Goal: Feedback & Contribution: Submit feedback/report problem

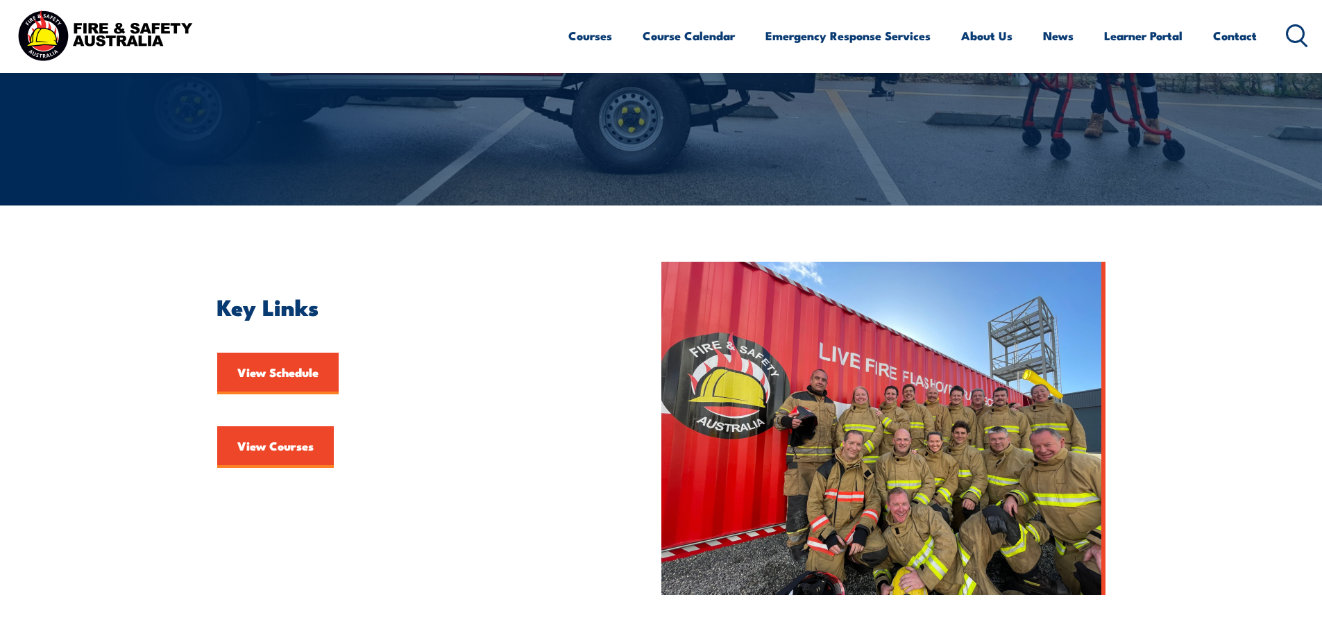
scroll to position [208, 0]
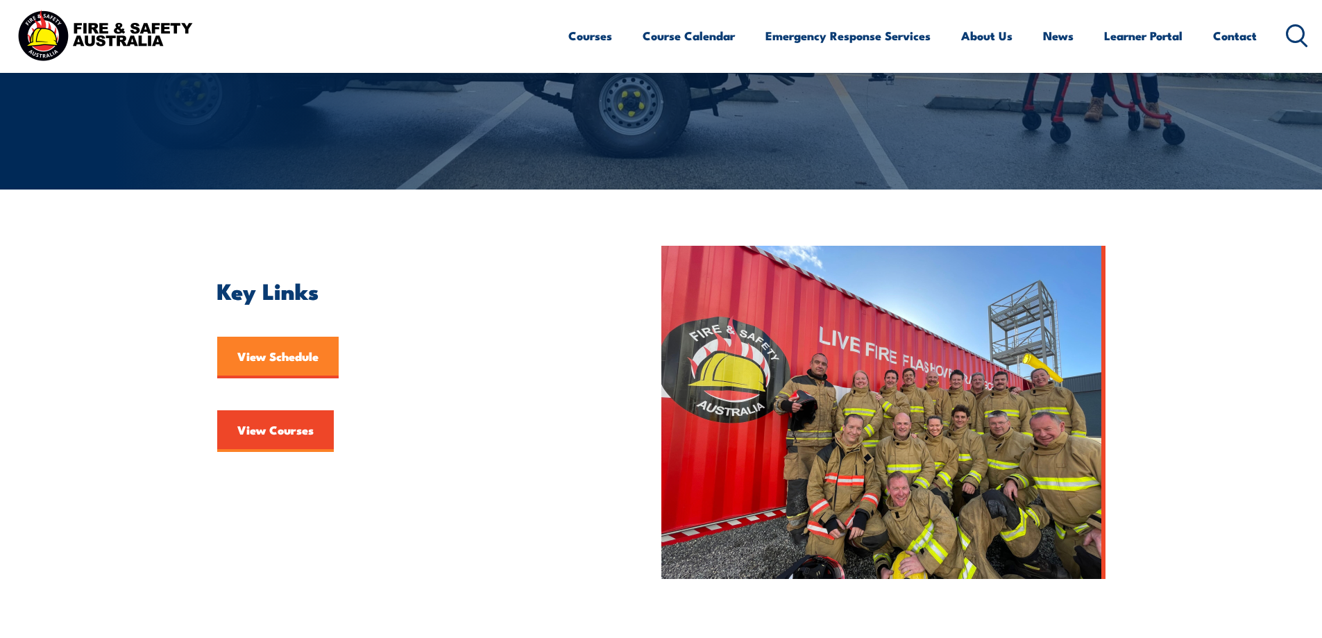
click at [278, 371] on link "View Schedule" at bounding box center [277, 358] width 121 height 42
click at [296, 441] on link "View Courses" at bounding box center [275, 431] width 117 height 42
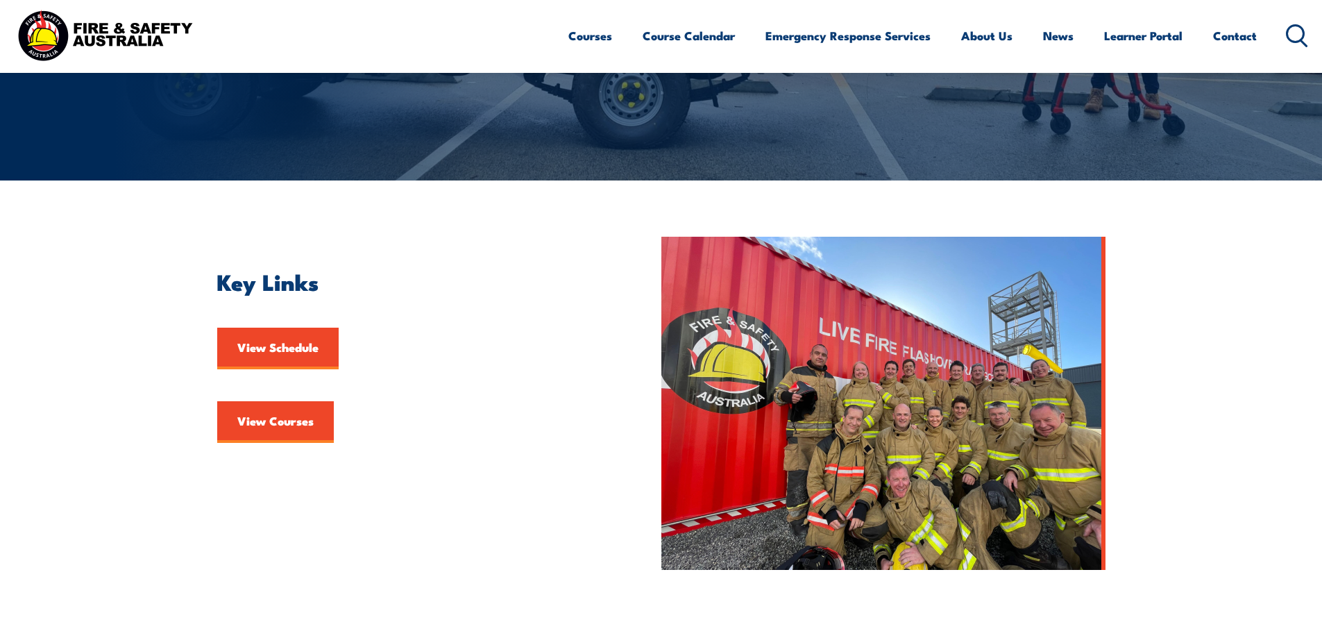
scroll to position [278, 0]
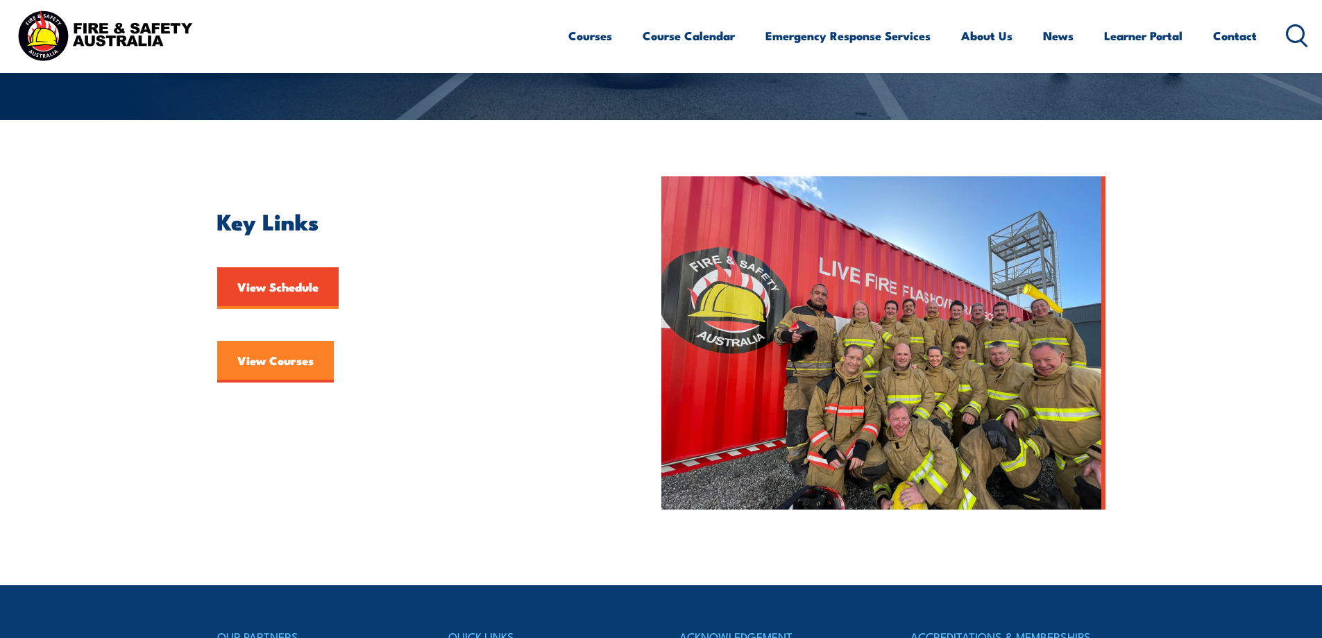
click at [269, 363] on link "View Courses" at bounding box center [275, 362] width 117 height 42
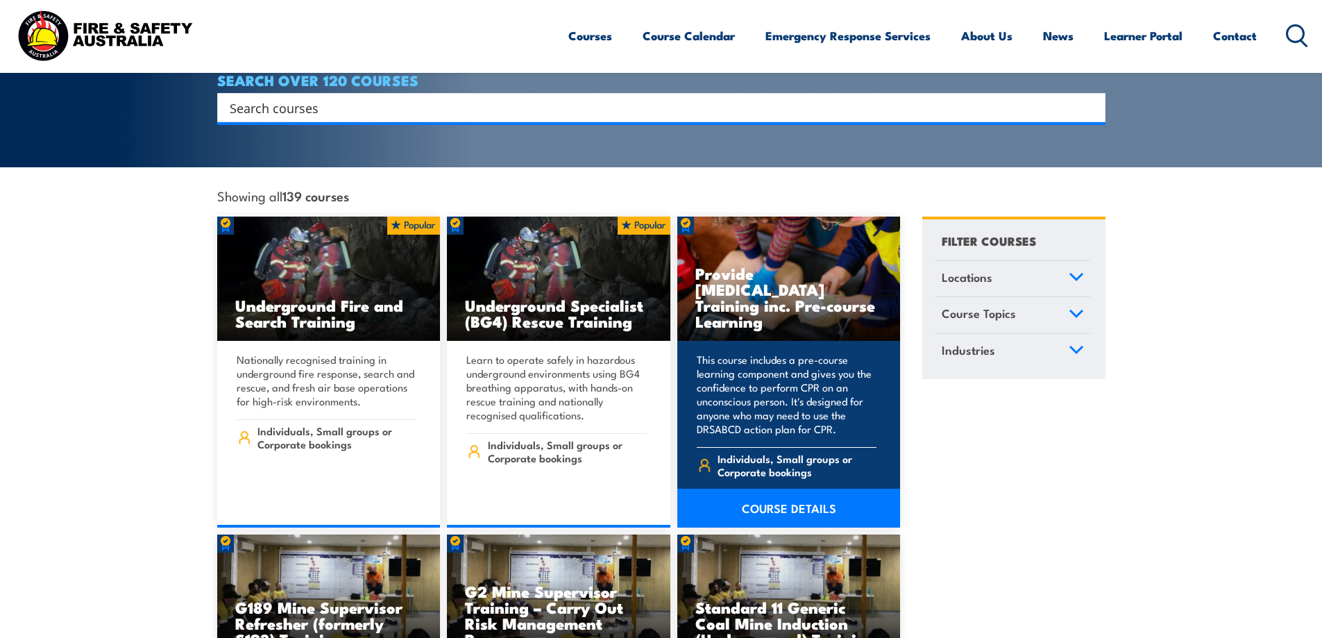
scroll to position [347, 0]
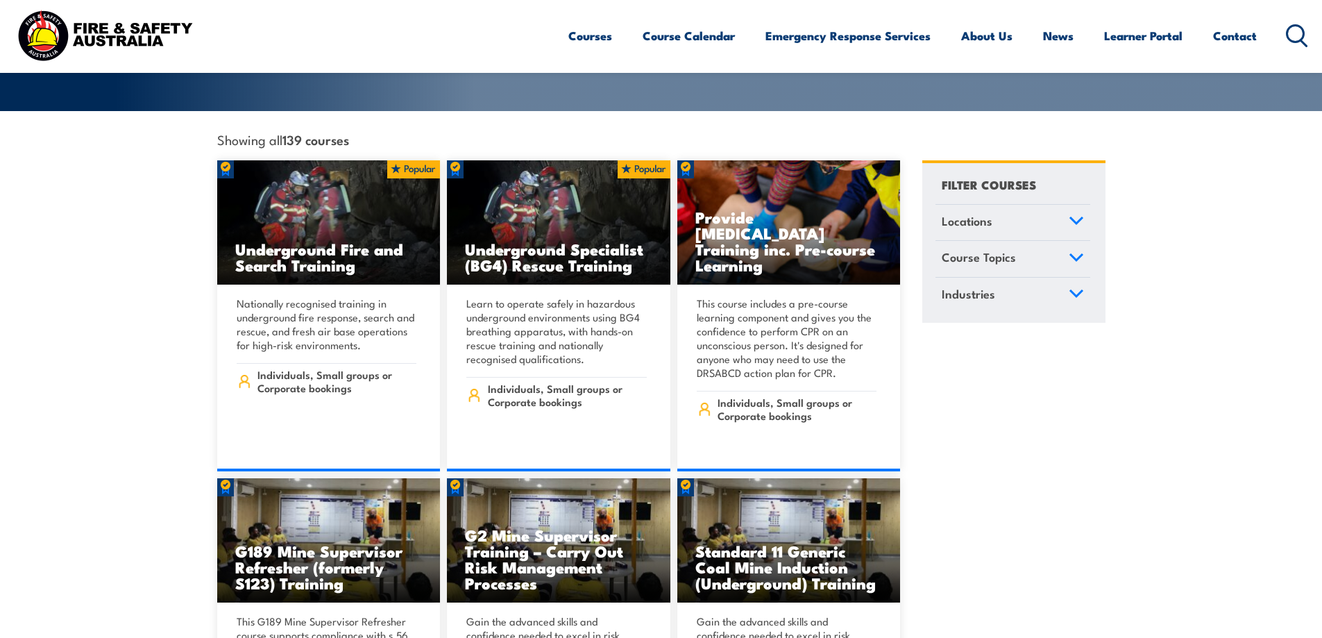
click at [1014, 205] on link "Locations" at bounding box center [1012, 223] width 155 height 36
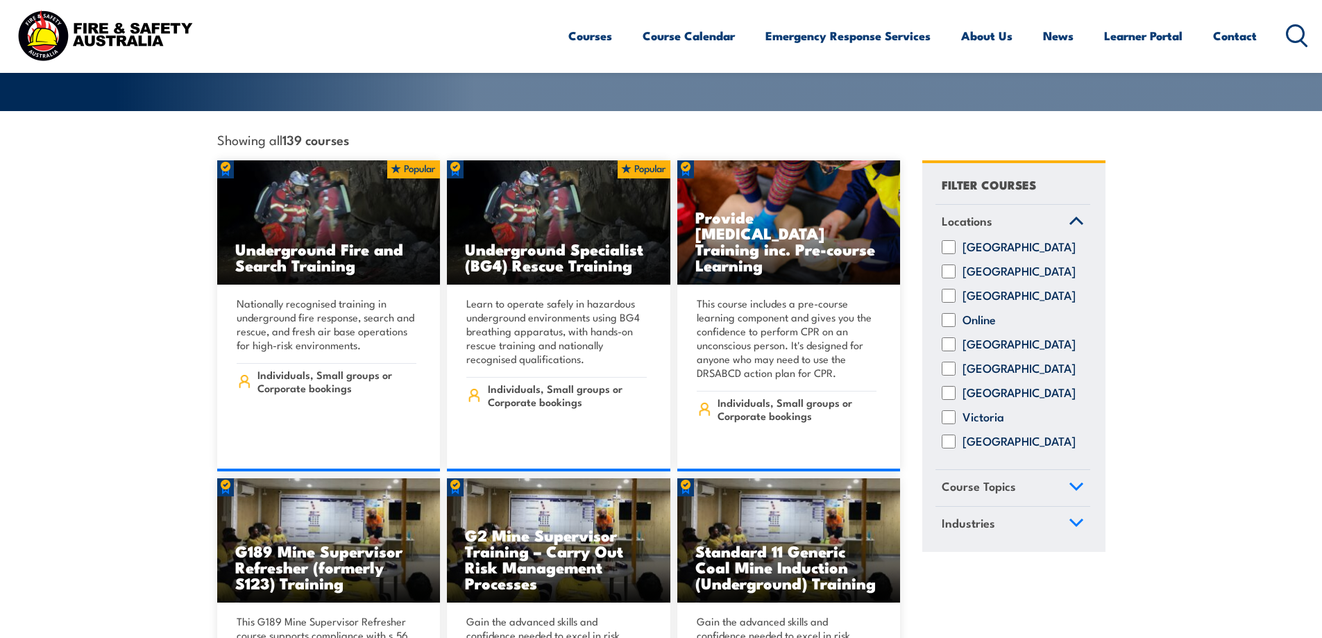
click at [952, 437] on input "[GEOGRAPHIC_DATA]" at bounding box center [949, 441] width 14 height 14
checkbox input "true"
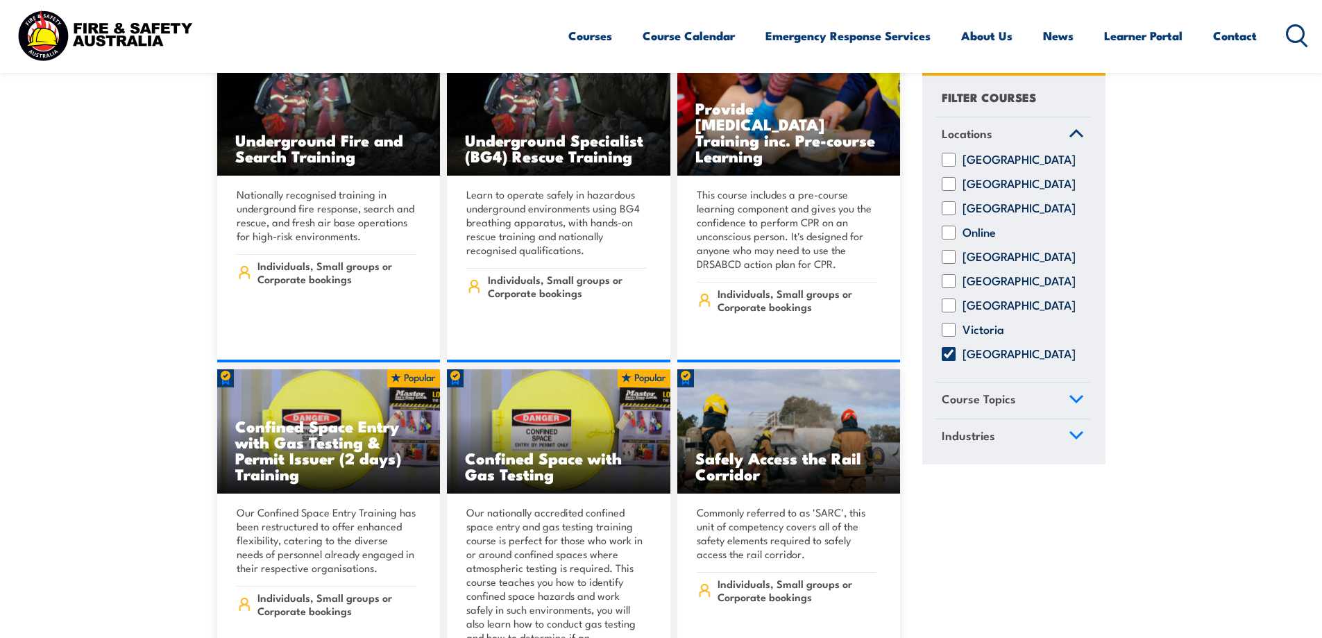
scroll to position [486, 0]
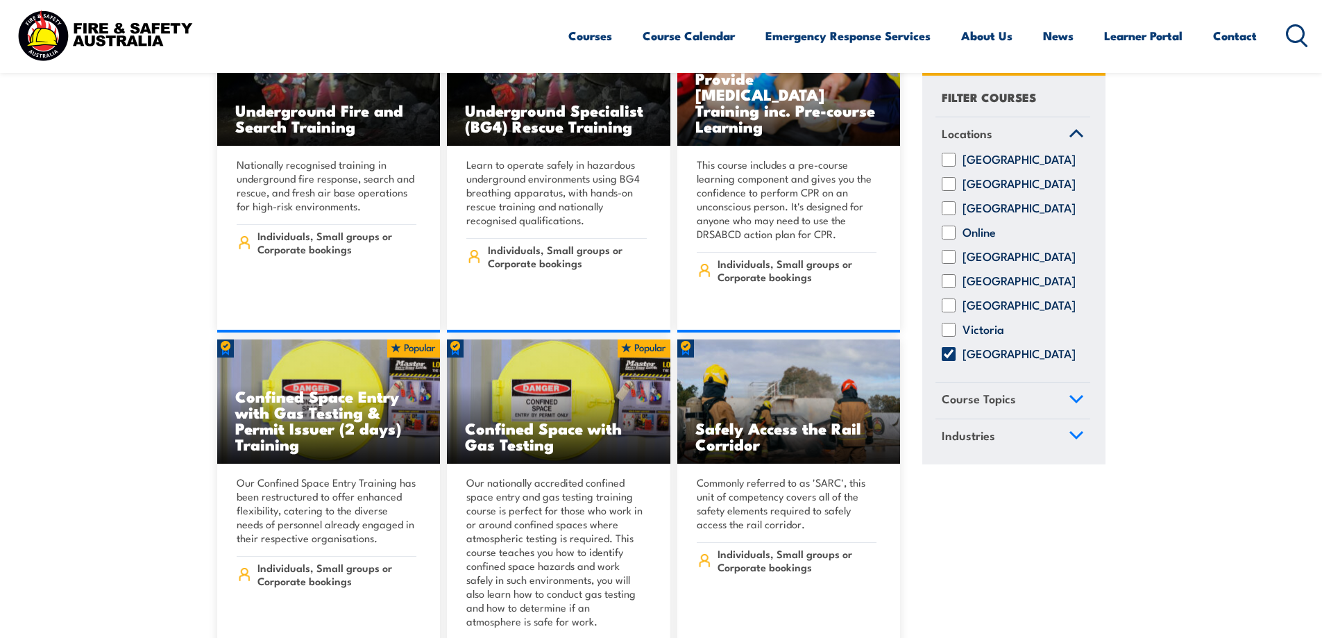
click at [994, 409] on span "Course Topics" at bounding box center [979, 399] width 74 height 19
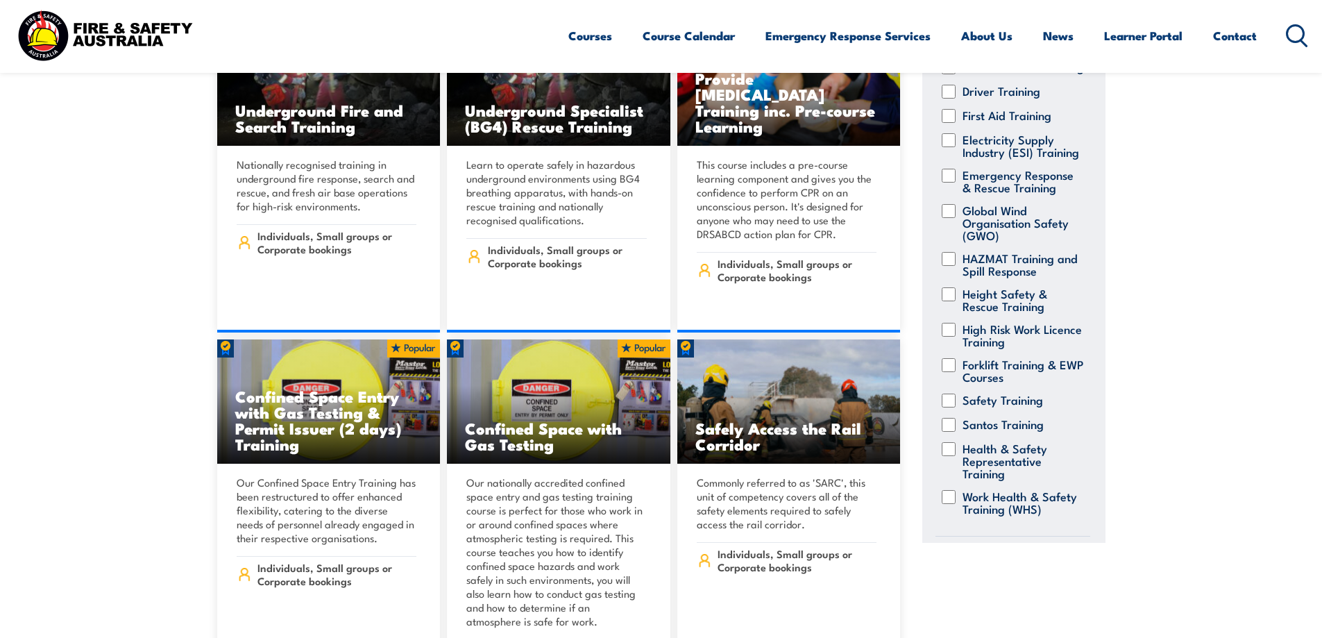
scroll to position [208, 0]
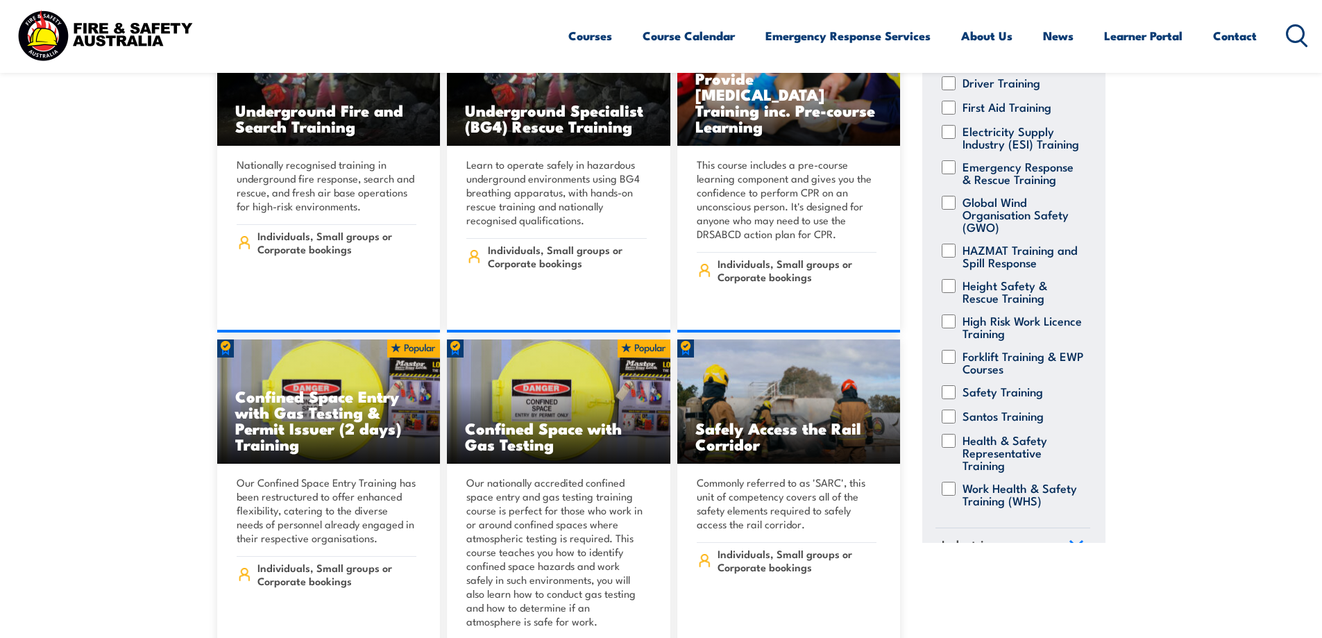
click at [951, 293] on input "Height Safety & Rescue Training" at bounding box center [949, 286] width 14 height 14
checkbox input "true"
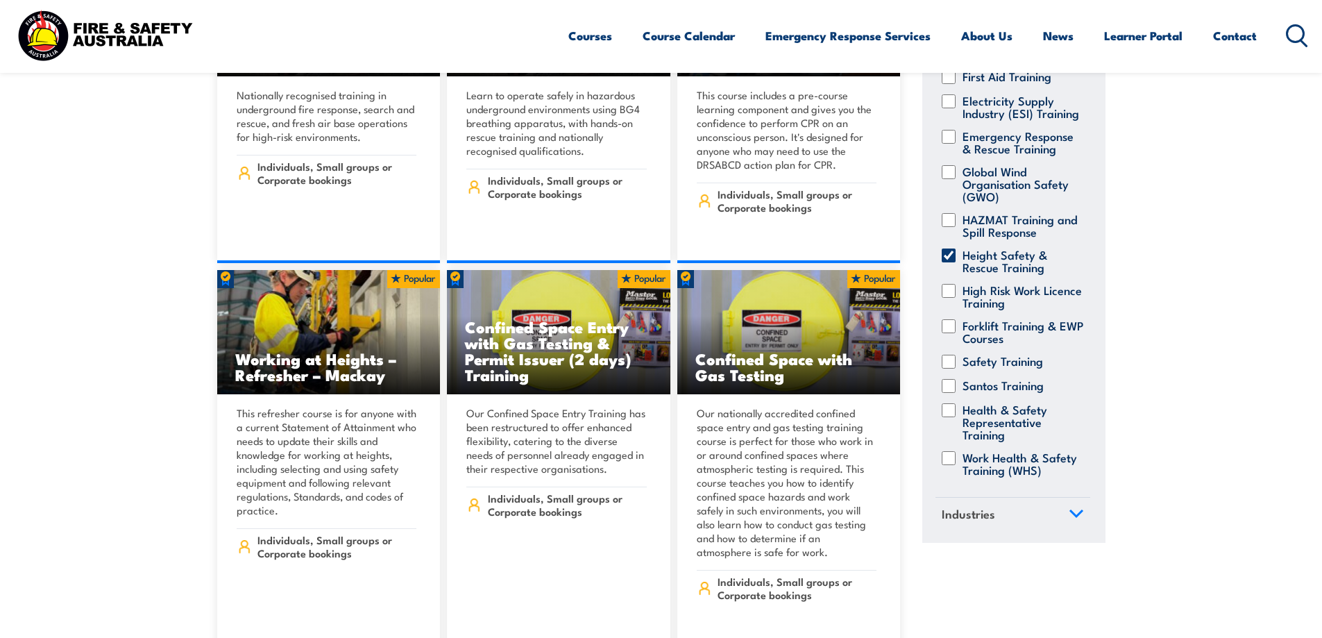
scroll to position [515, 0]
click at [988, 509] on span "Industries" at bounding box center [968, 513] width 53 height 19
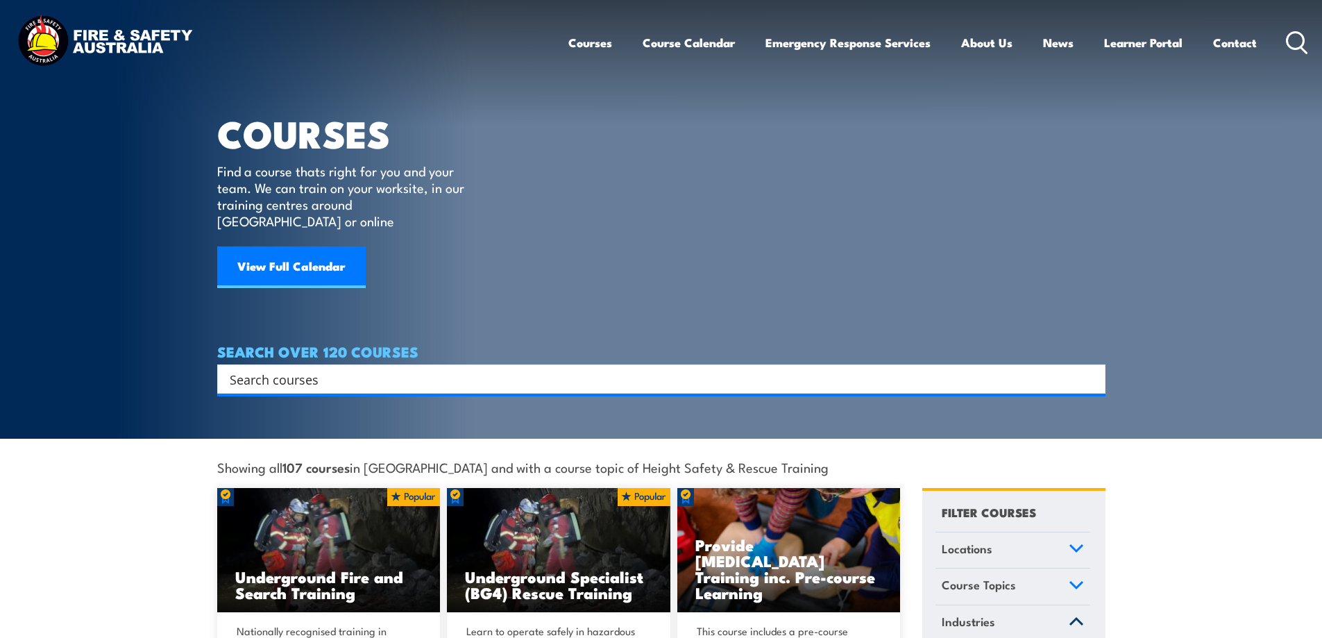
scroll to position [0, 0]
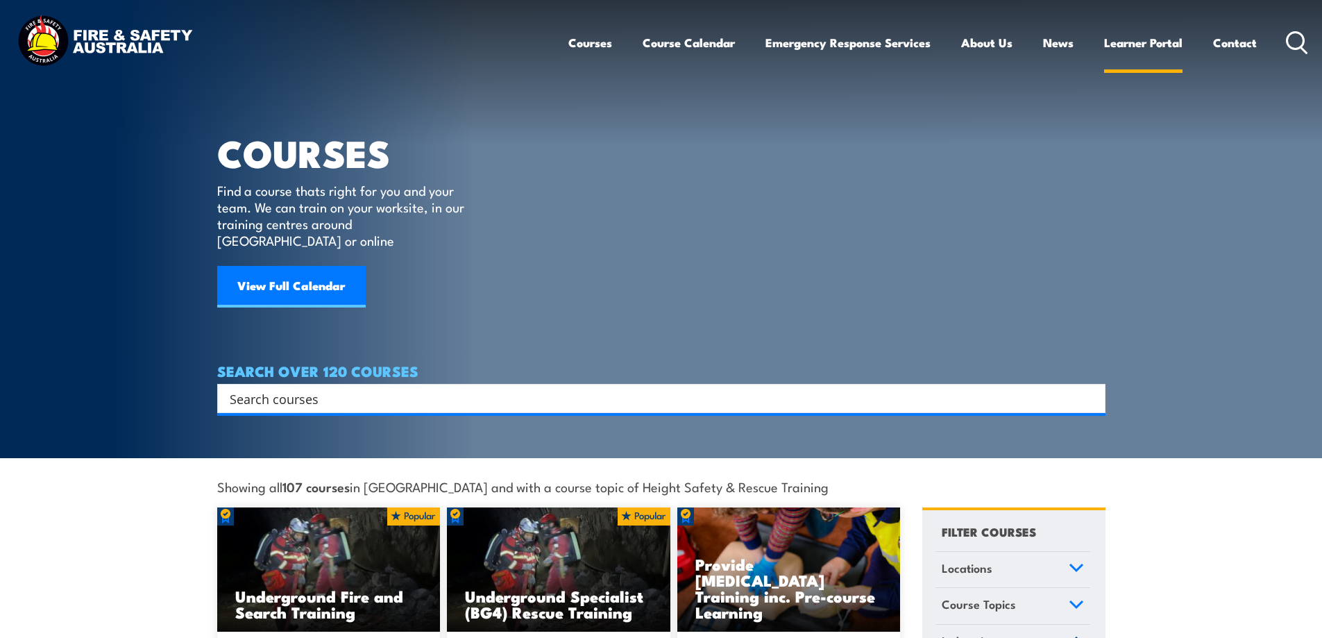
click at [1132, 36] on link "Learner Portal" at bounding box center [1143, 42] width 78 height 37
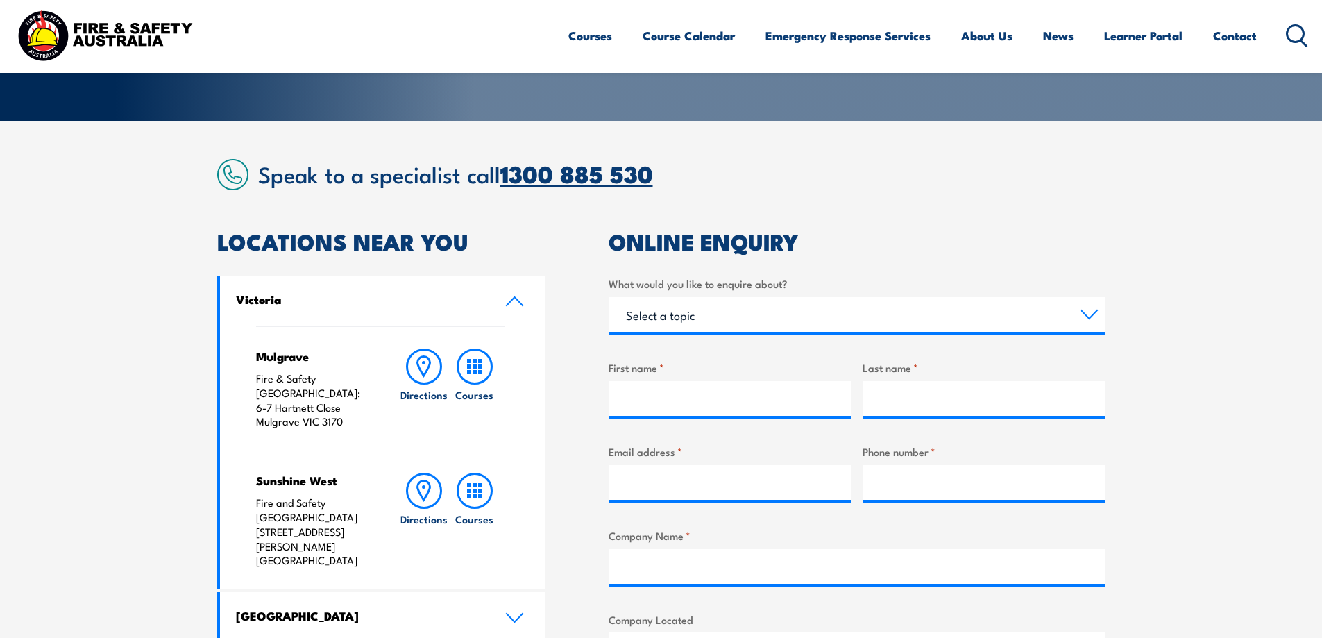
scroll to position [278, 0]
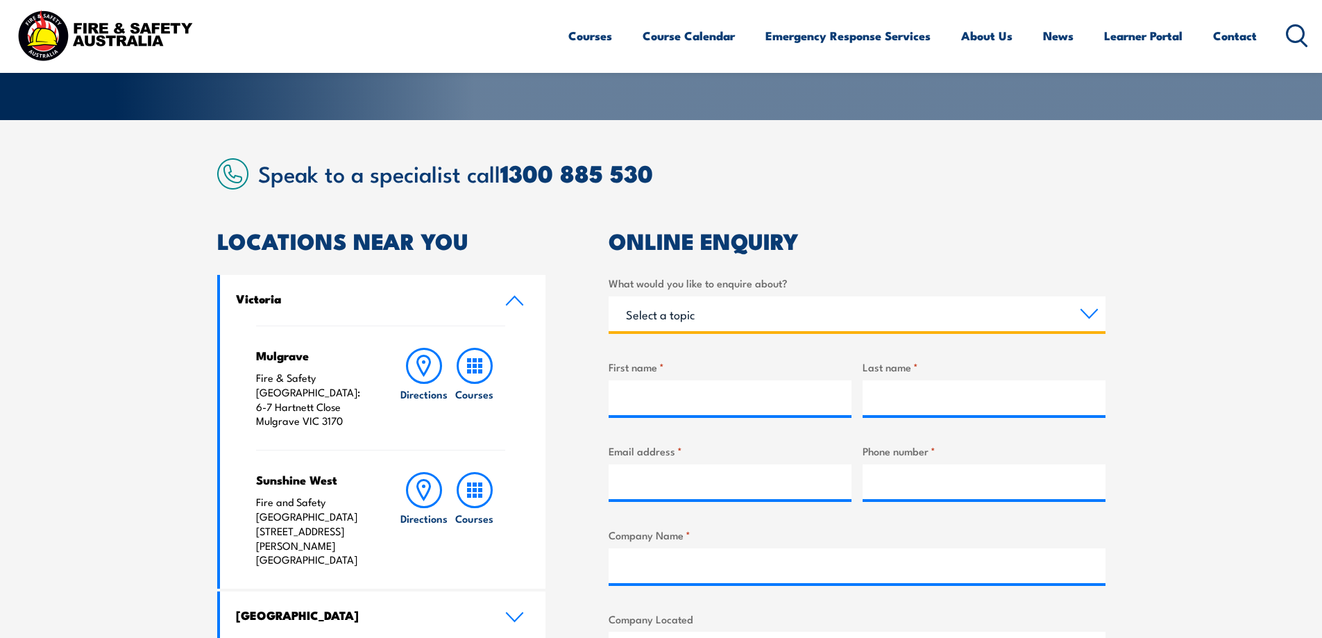
click at [722, 318] on select "Select a topic Training Emergency Response Services General Enquiry" at bounding box center [857, 313] width 497 height 35
click at [609, 296] on select "Select a topic Training Emergency Response Services General Enquiry" at bounding box center [857, 313] width 497 height 35
click at [683, 316] on select "Select a topic Training Emergency Response Services General Enquiry" at bounding box center [857, 313] width 497 height 35
select select "General Enquiry"
click at [609, 296] on select "Select a topic Training Emergency Response Services General Enquiry" at bounding box center [857, 313] width 497 height 35
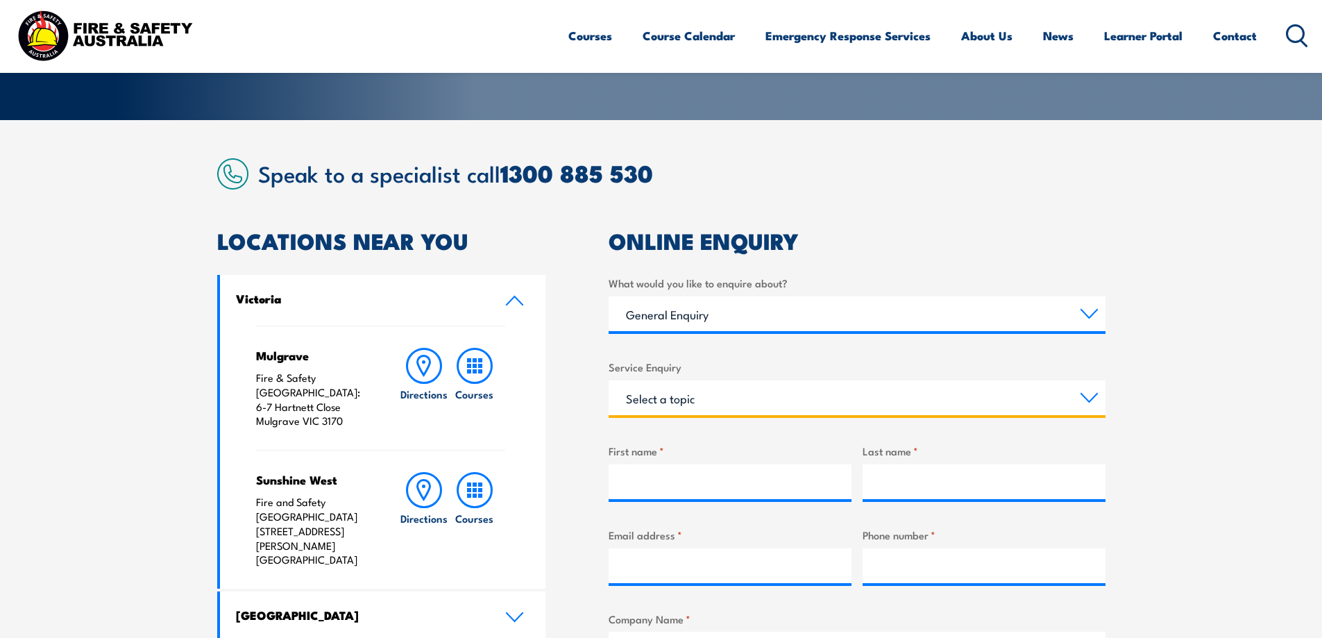
click at [743, 405] on select "Select a topic Assistance in completing an online enrolment booking Request a c…" at bounding box center [857, 397] width 497 height 35
select select "Request a copy of a certificate"
click at [609, 380] on select "Select a topic Assistance in completing an online enrolment booking Request a c…" at bounding box center [857, 397] width 497 height 35
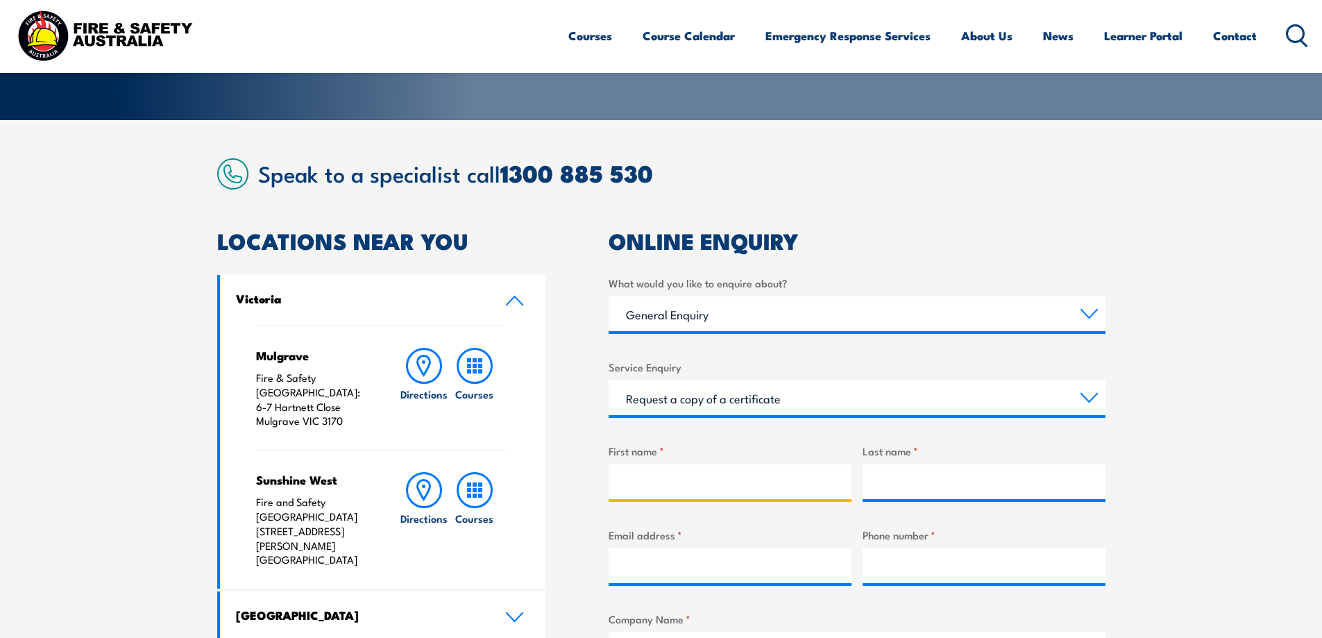
click at [679, 493] on input "First name *" at bounding box center [730, 481] width 243 height 35
type input "[PERSON_NAME]"
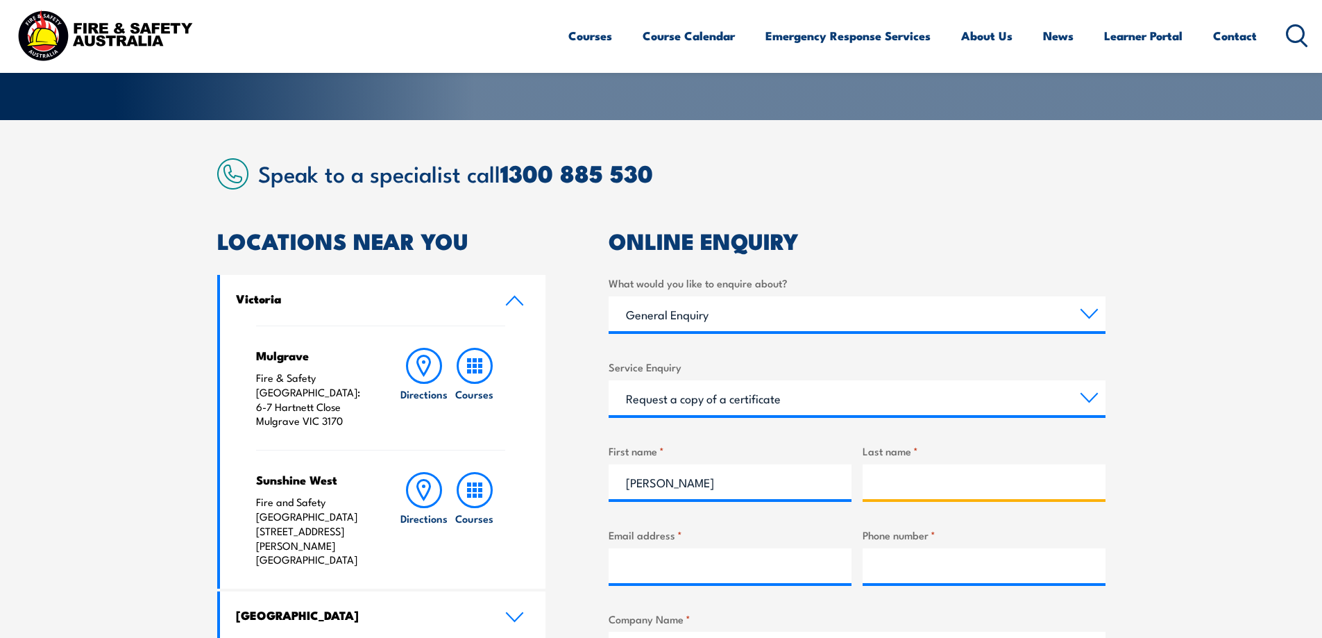
type input "Koelen"
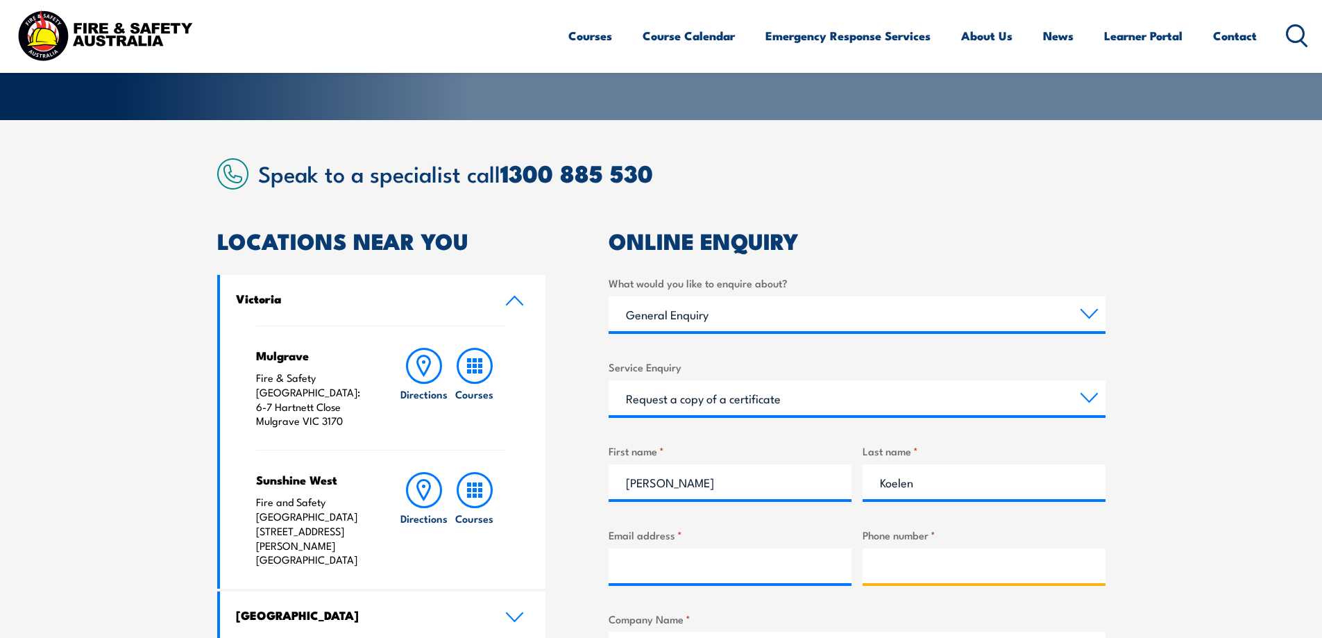
type input "0422334660"
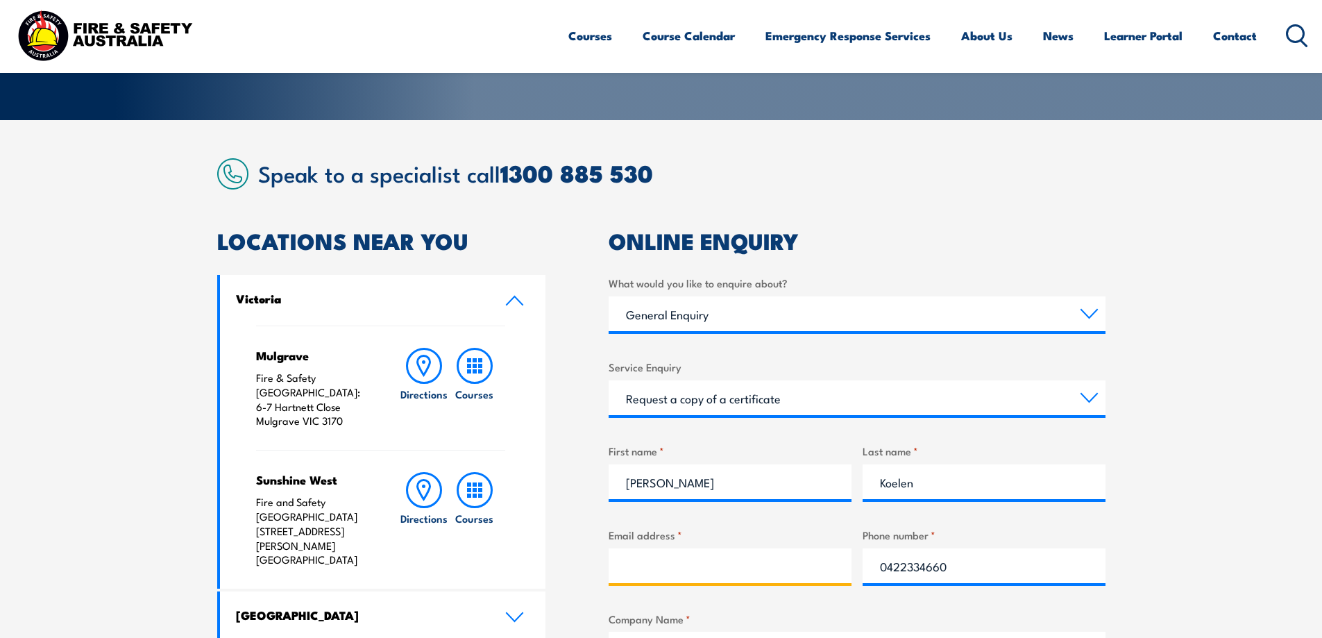
click at [653, 571] on input "Email address *" at bounding box center [730, 565] width 243 height 35
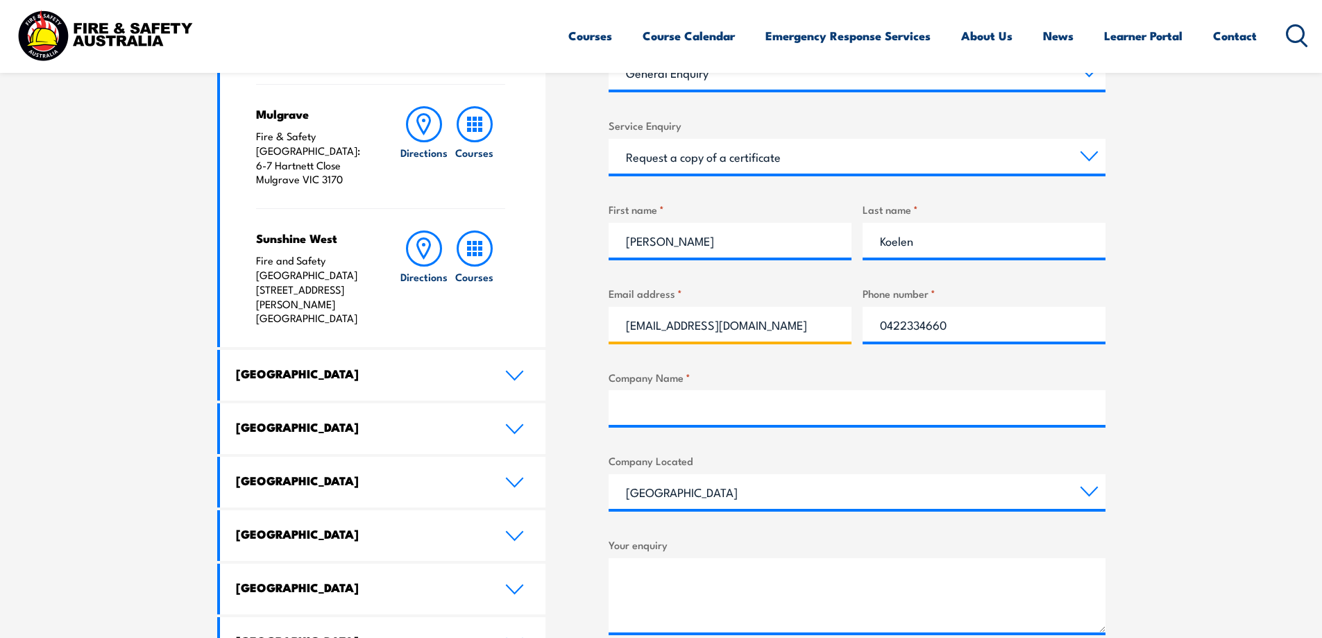
scroll to position [555, 0]
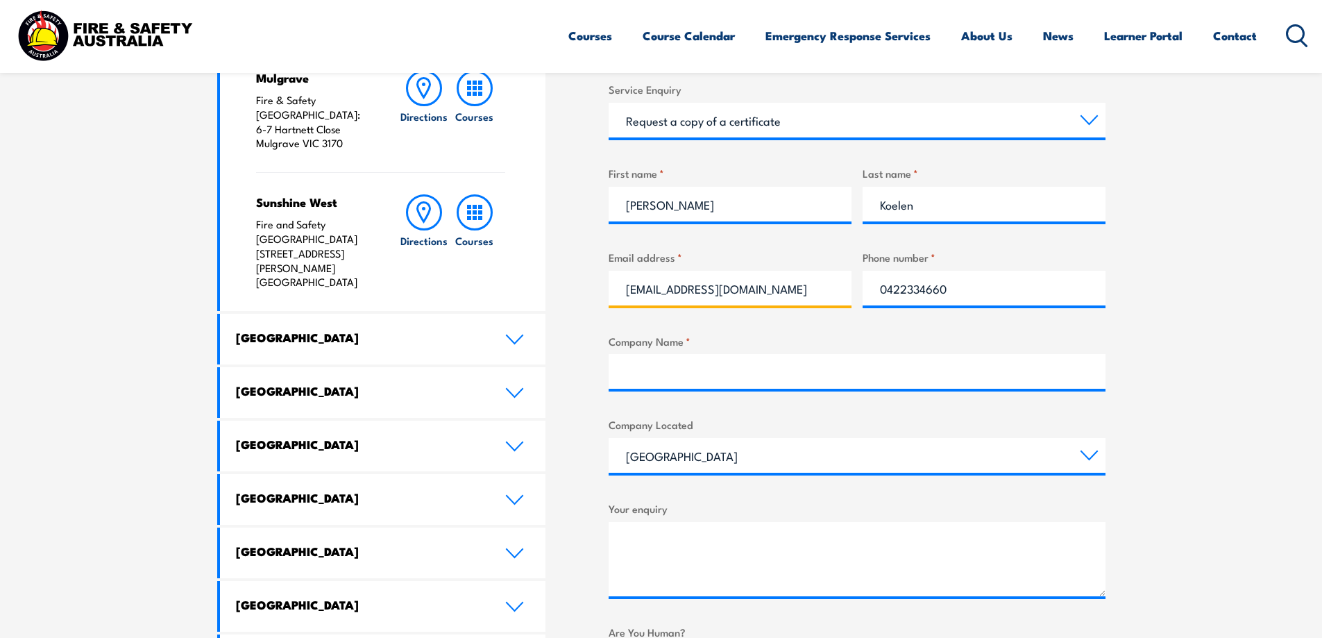
type input "[EMAIL_ADDRESS][DOMAIN_NAME]"
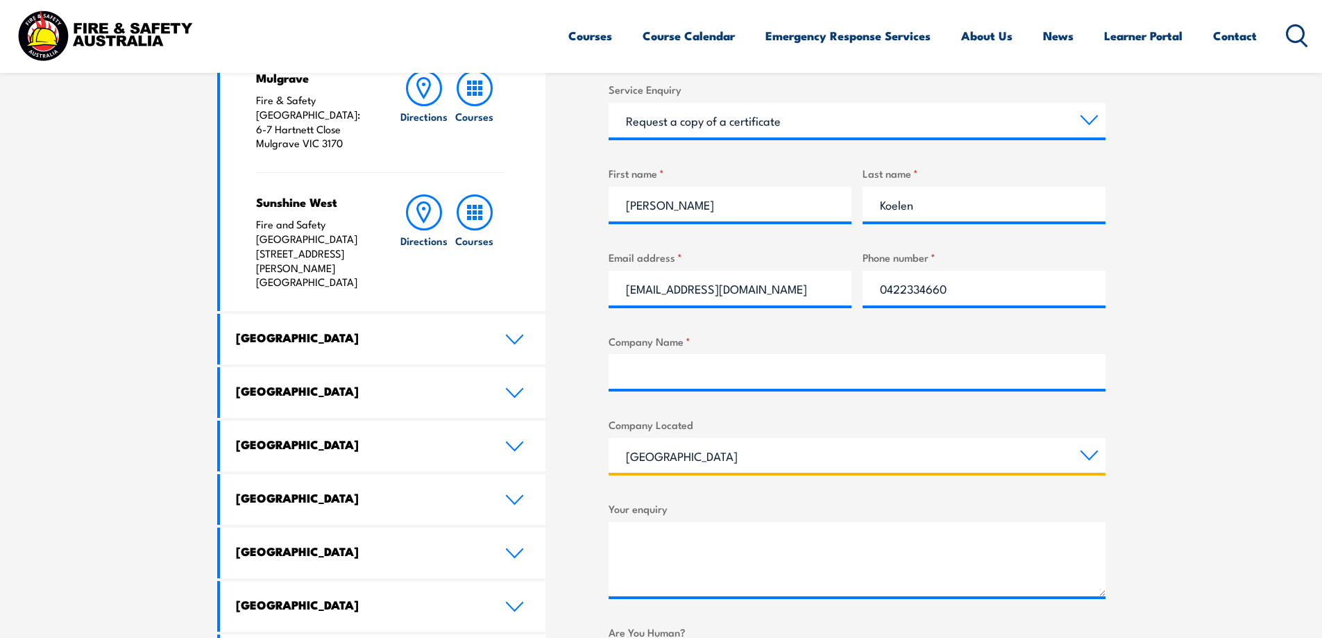
click at [728, 456] on select "[GEOGRAPHIC_DATA] [GEOGRAPHIC_DATA] [GEOGRAPHIC_DATA] [GEOGRAPHIC_DATA] [GEOGRA…" at bounding box center [857, 455] width 497 height 35
select select "[GEOGRAPHIC_DATA]"
click at [609, 438] on select "[GEOGRAPHIC_DATA] [GEOGRAPHIC_DATA] [GEOGRAPHIC_DATA] [GEOGRAPHIC_DATA] [GEOGRA…" at bounding box center [857, 455] width 497 height 35
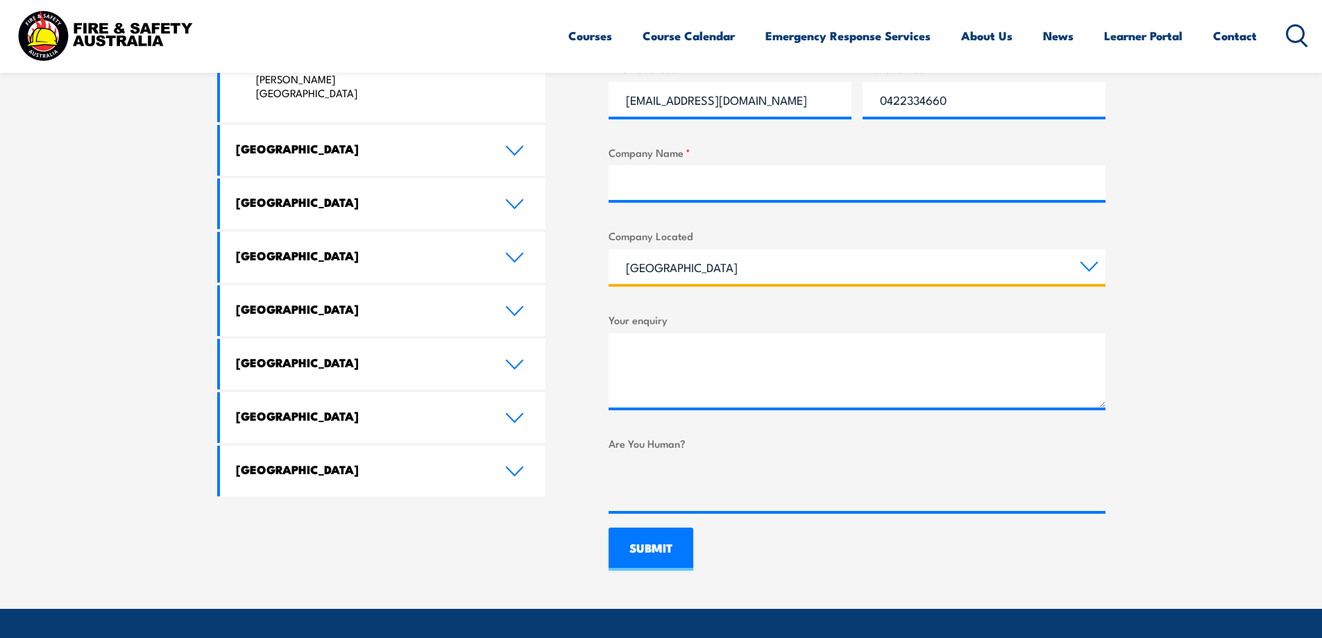
scroll to position [763, 0]
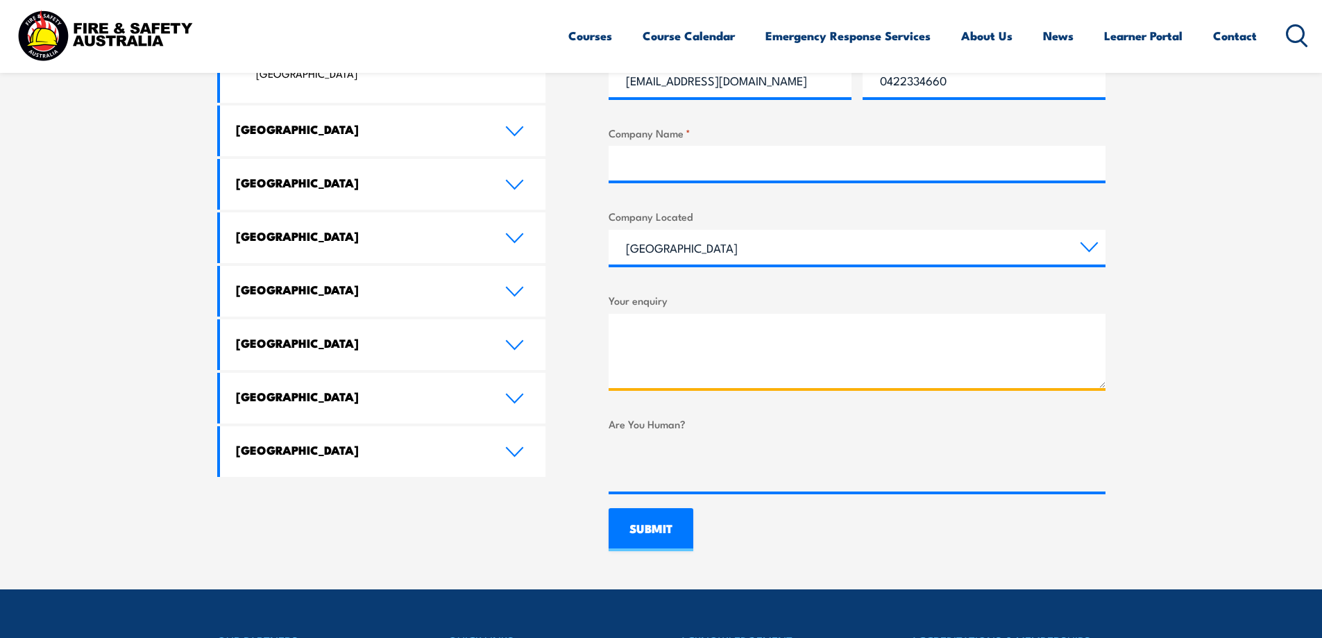
click at [702, 316] on textarea "Your enquiry" at bounding box center [857, 351] width 497 height 74
click at [680, 332] on textarea "Your enquiry" at bounding box center [857, 351] width 497 height 74
click at [723, 334] on textarea "Your enquiry" at bounding box center [857, 351] width 497 height 74
click at [949, 334] on textarea "I did a Working at [GEOGRAPHIC_DATA] prior to the USI records" at bounding box center [857, 351] width 497 height 74
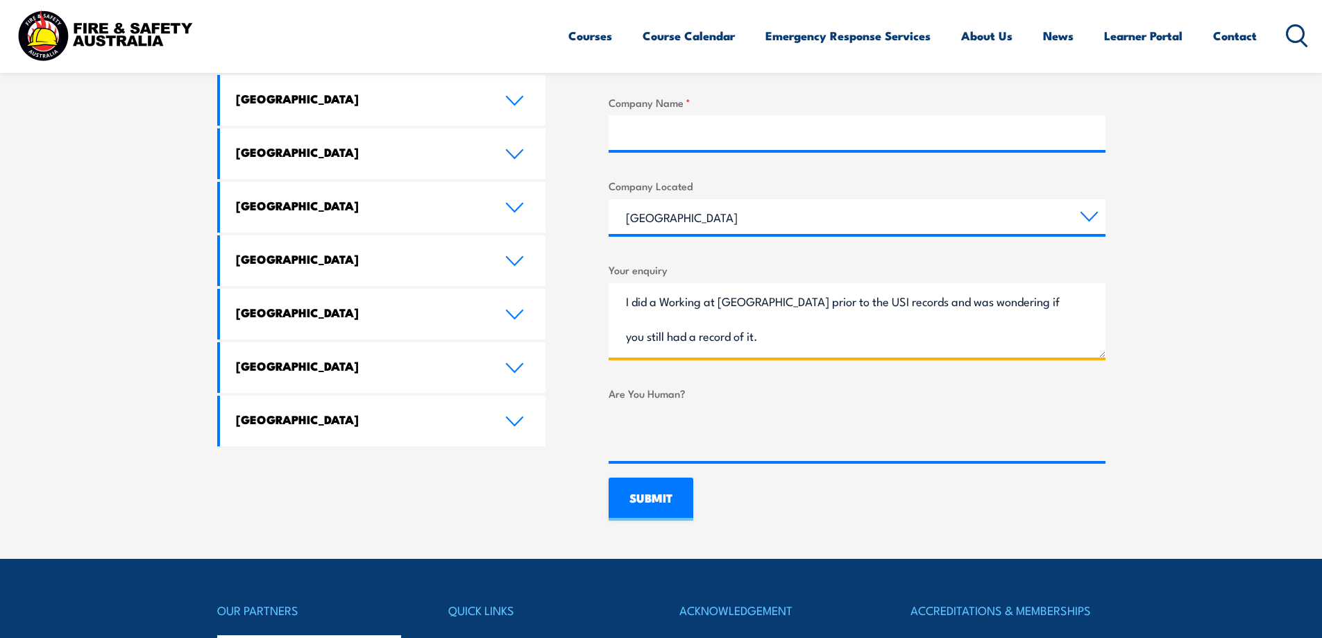
scroll to position [833, 0]
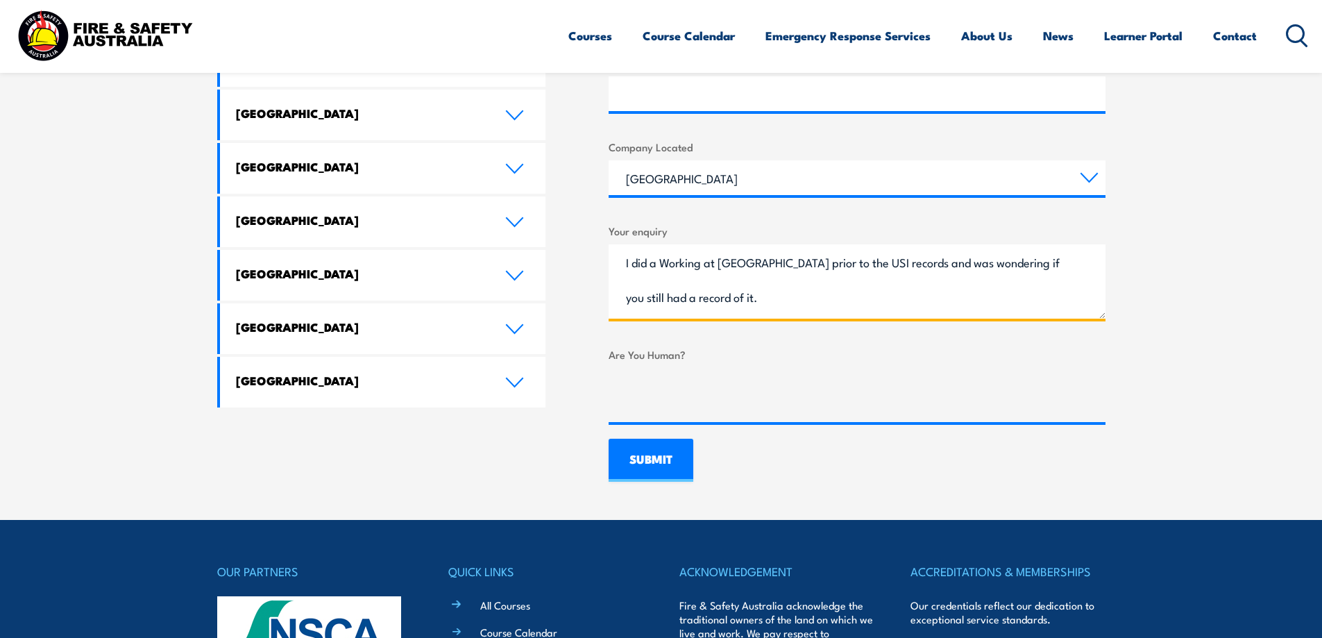
click at [799, 294] on textarea "I did a Working at [GEOGRAPHIC_DATA] prior to the USI records and was wondering…" at bounding box center [857, 281] width 497 height 74
click at [978, 298] on textarea "I did a Working at [GEOGRAPHIC_DATA] prior to the USI records and was wondering…" at bounding box center [857, 281] width 497 height 74
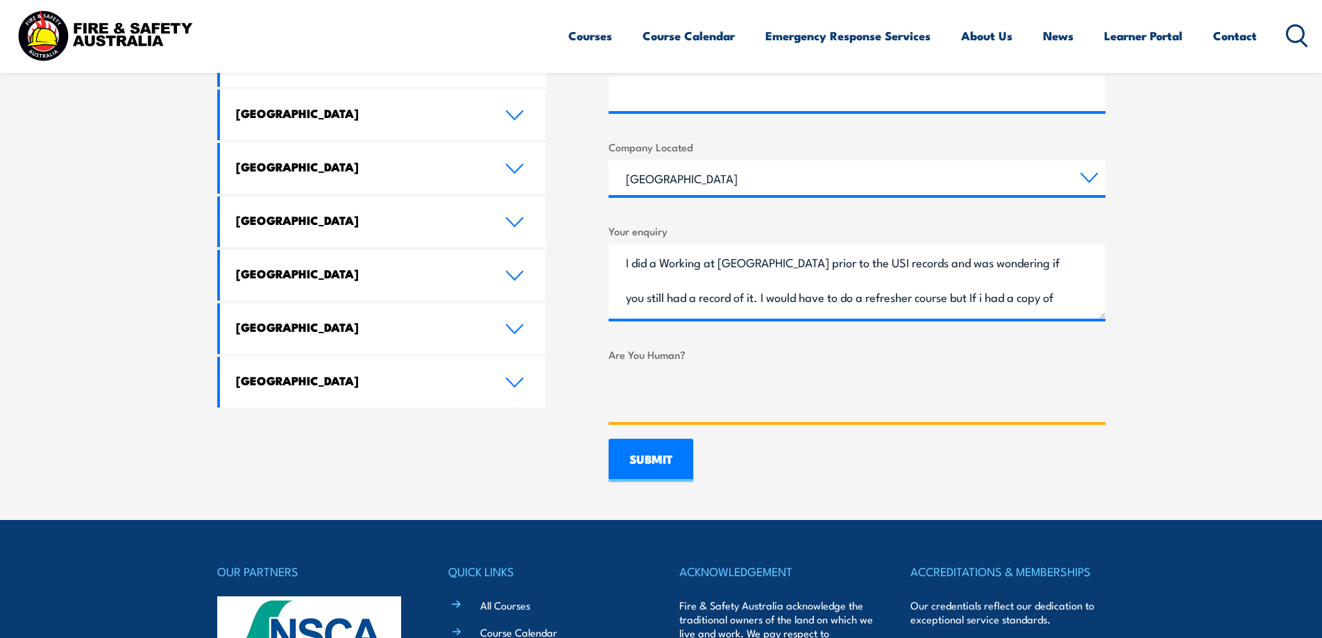
scroll to position [763, 0]
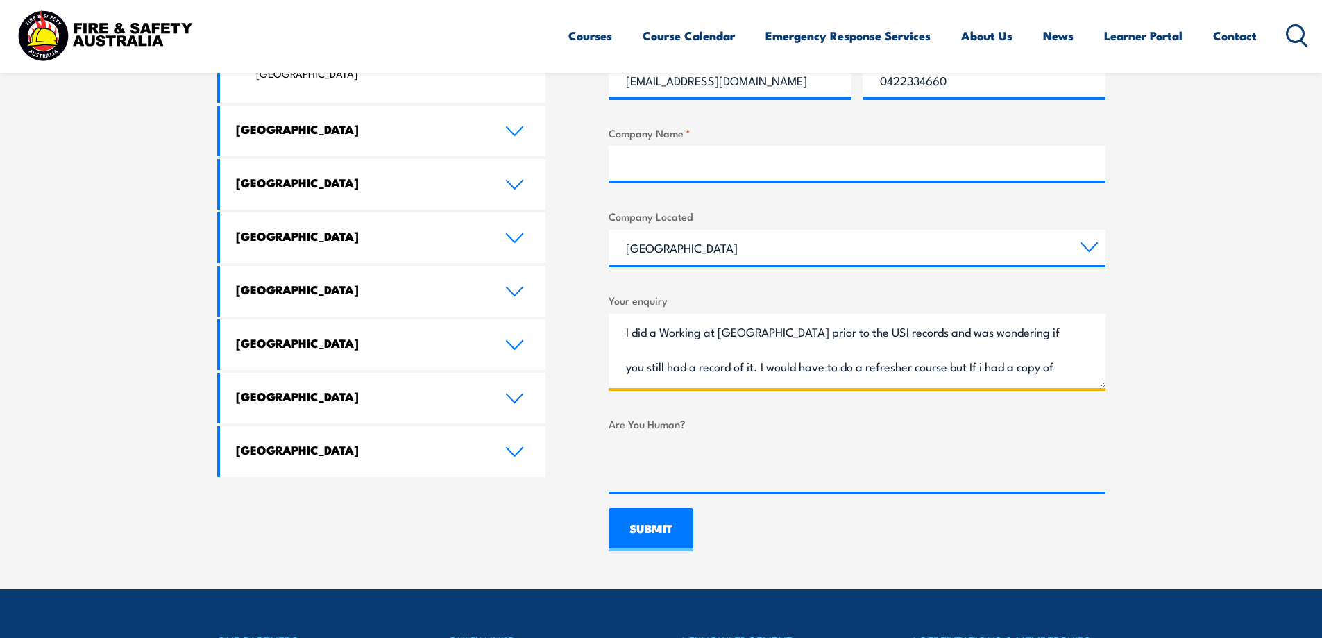
click at [918, 333] on textarea "I did a Working at [GEOGRAPHIC_DATA] prior to the USI records and was wondering…" at bounding box center [857, 351] width 497 height 74
click at [919, 329] on textarea "I did a Working at [GEOGRAPHIC_DATA] prior to the USI records 2013 or 2014 and …" at bounding box center [857, 351] width 497 height 74
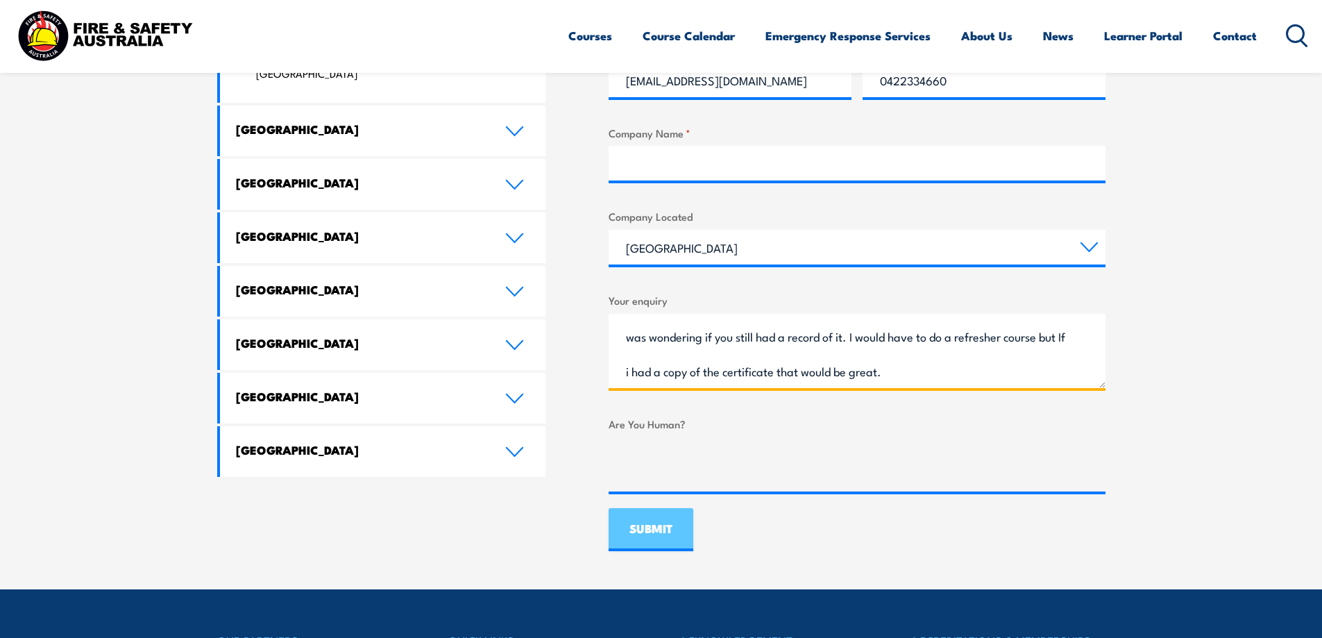
type textarea "I did a Working at [GEOGRAPHIC_DATA] prior to the USI records (2013 or 2014) an…"
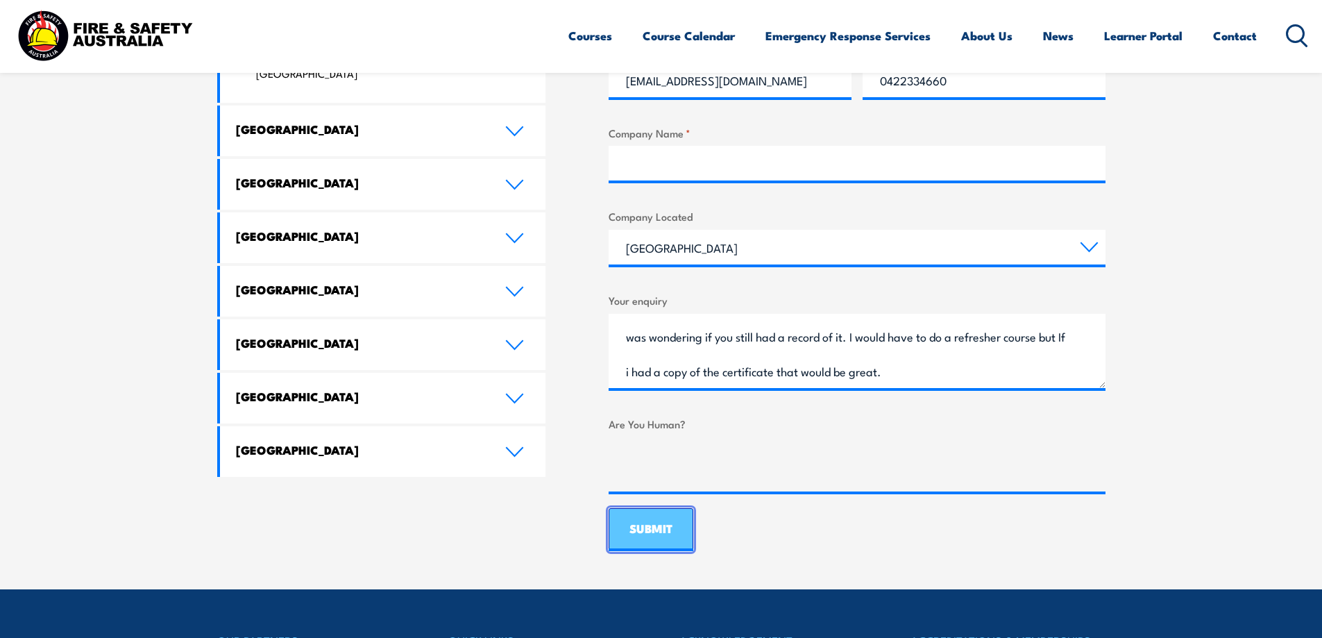
click at [655, 523] on input "SUBMIT" at bounding box center [651, 529] width 85 height 43
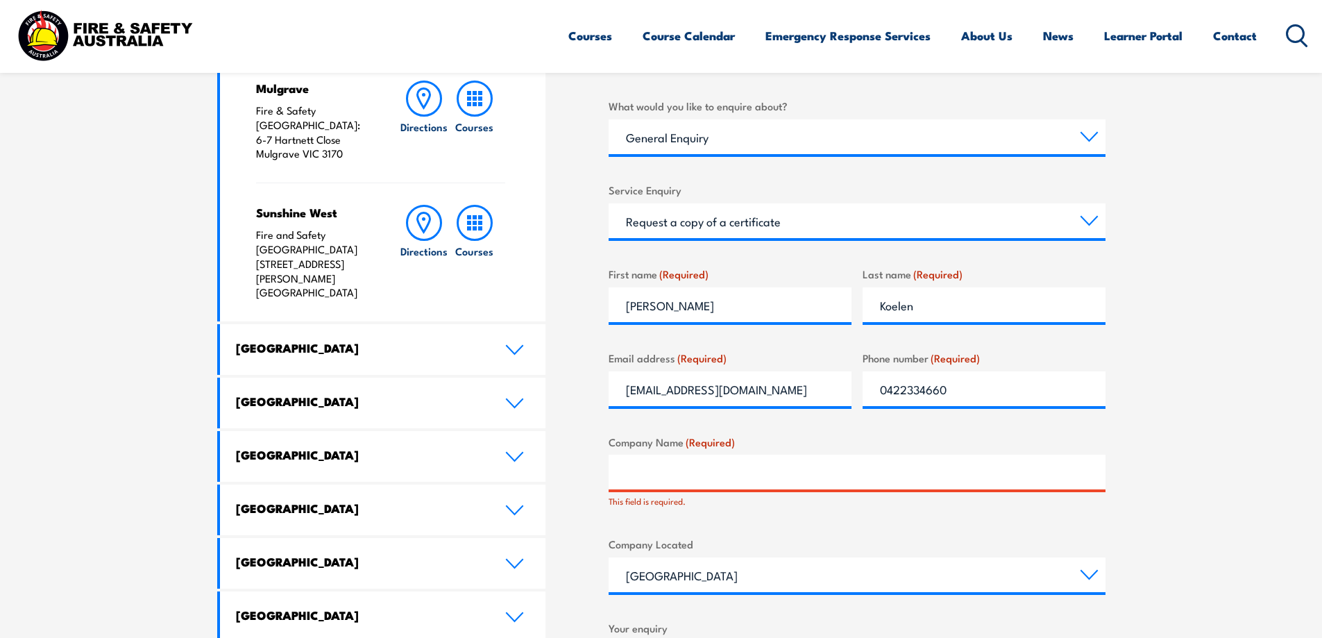
scroll to position [614, 0]
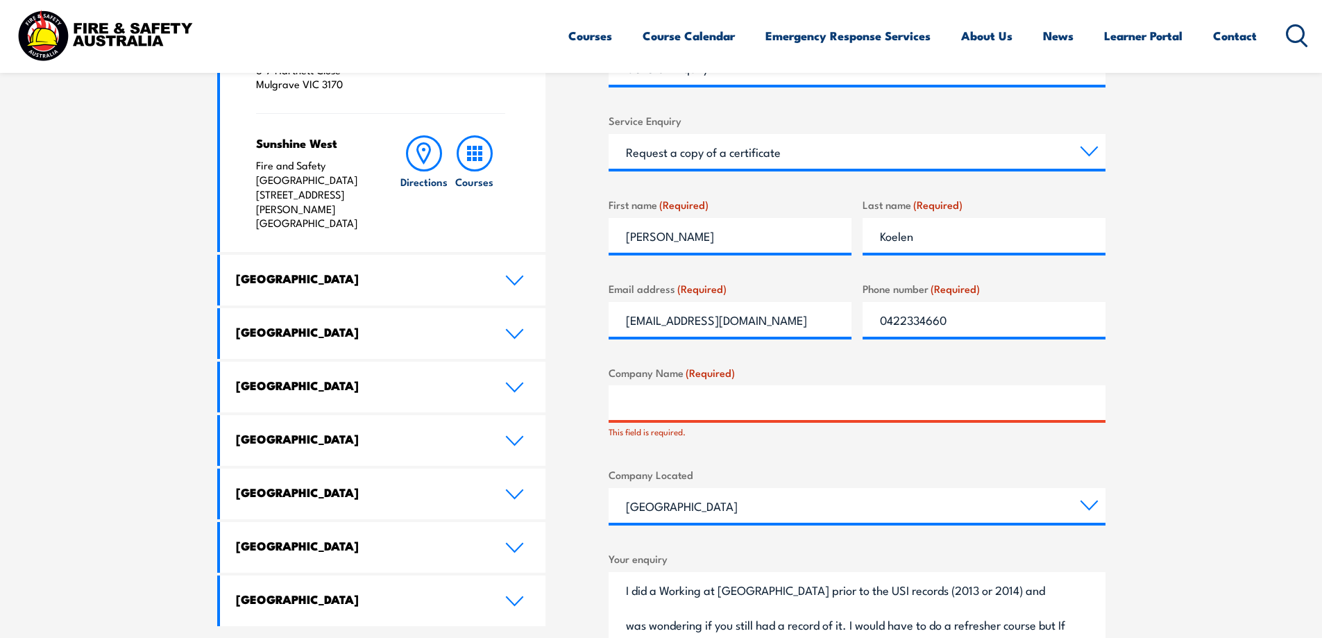
click at [784, 466] on div "What would you like to enquire about? Select a topic Training Emergency Respons…" at bounding box center [857, 388] width 497 height 721
click at [716, 401] on input "Company Name (Required)" at bounding box center [857, 402] width 497 height 35
type input "L"
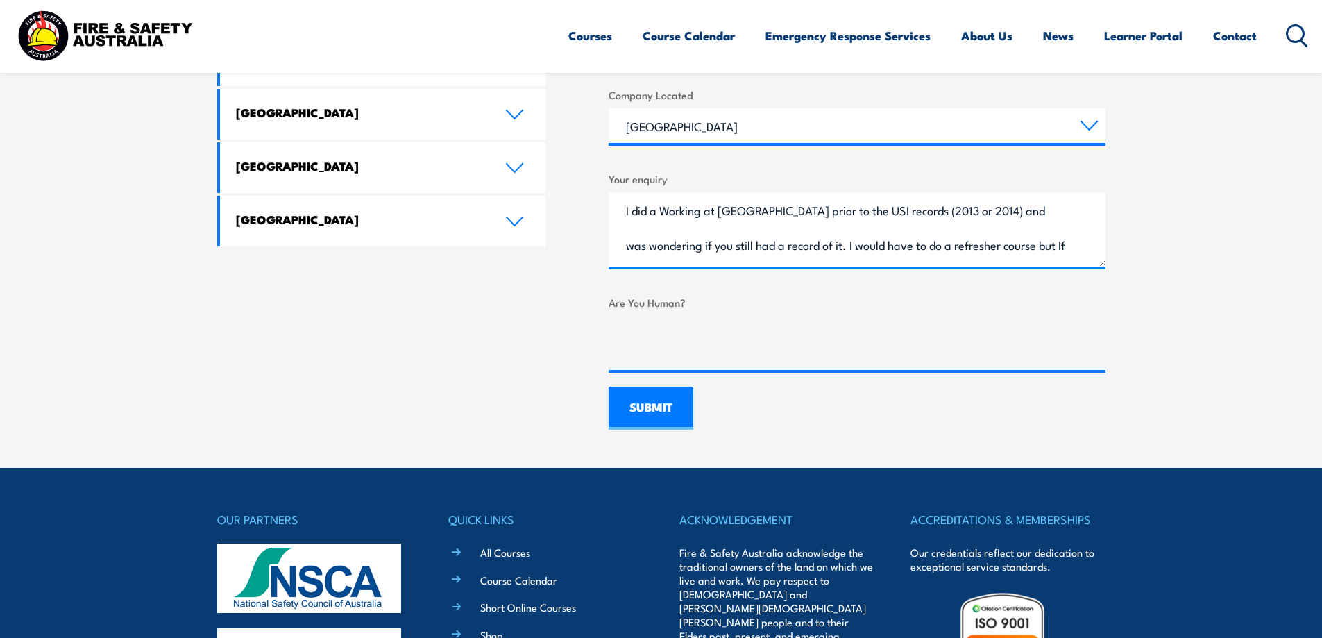
scroll to position [1030, 0]
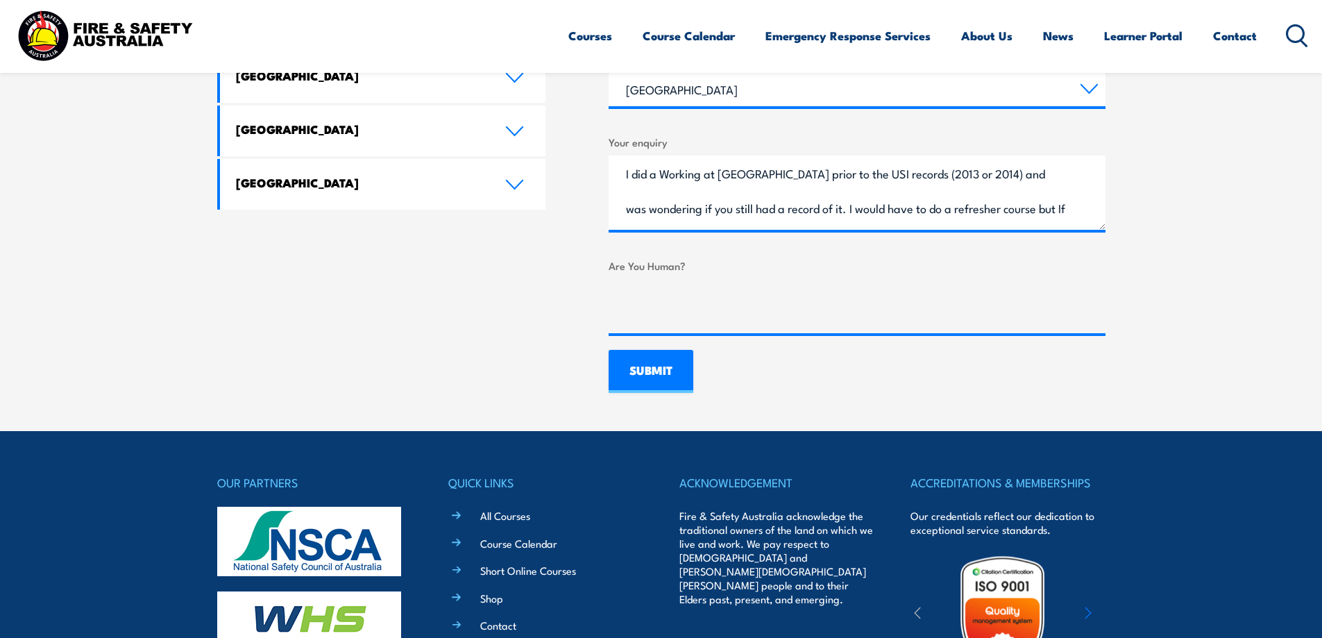
type input "Linfox"
click at [640, 366] on input "SUBMIT" at bounding box center [651, 371] width 85 height 43
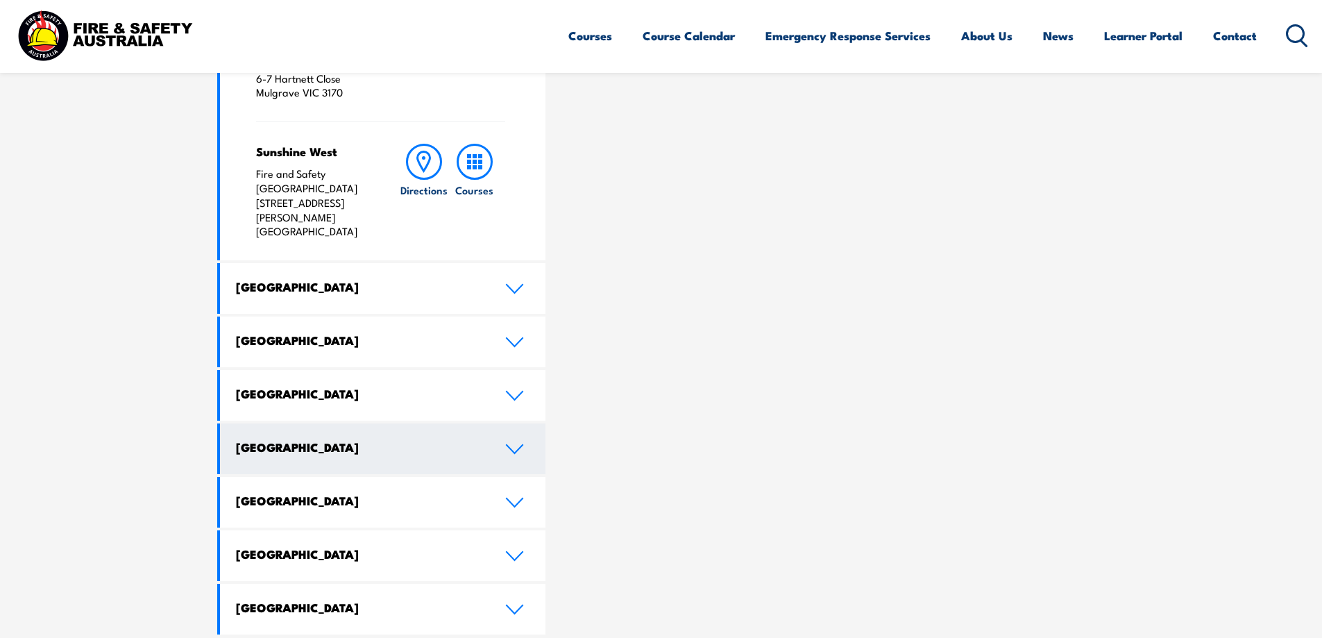
scroll to position [614, 0]
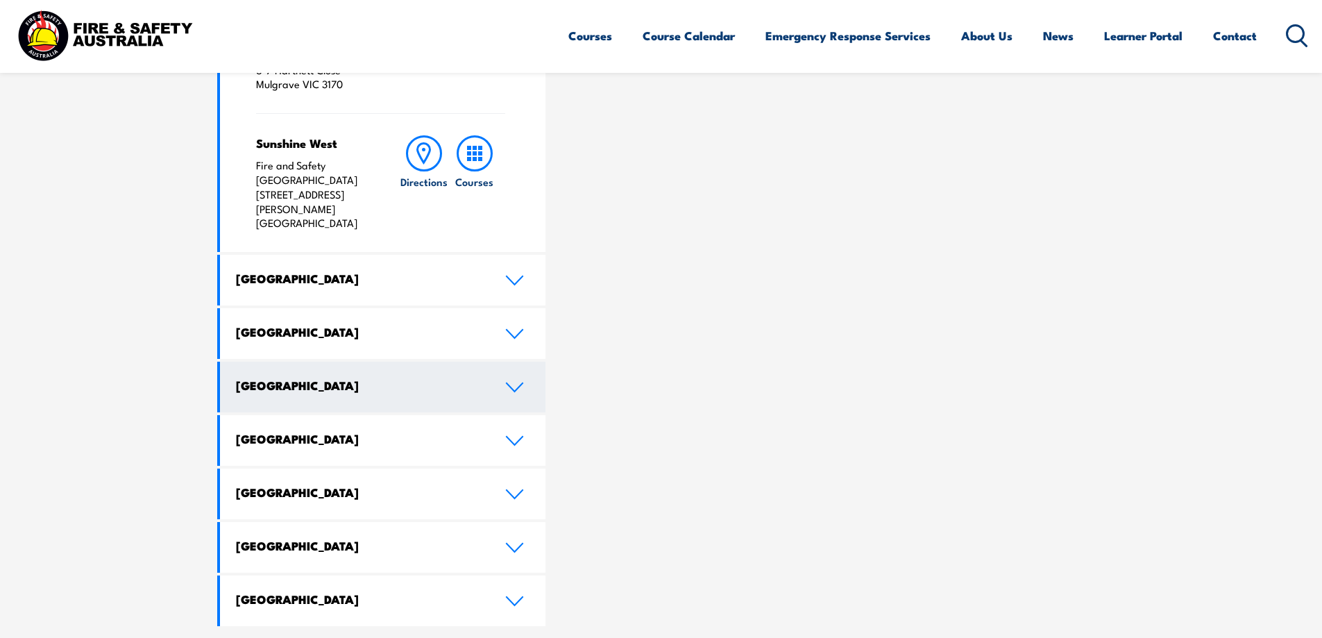
click at [416, 377] on h4 "[GEOGRAPHIC_DATA]" at bounding box center [360, 384] width 248 height 15
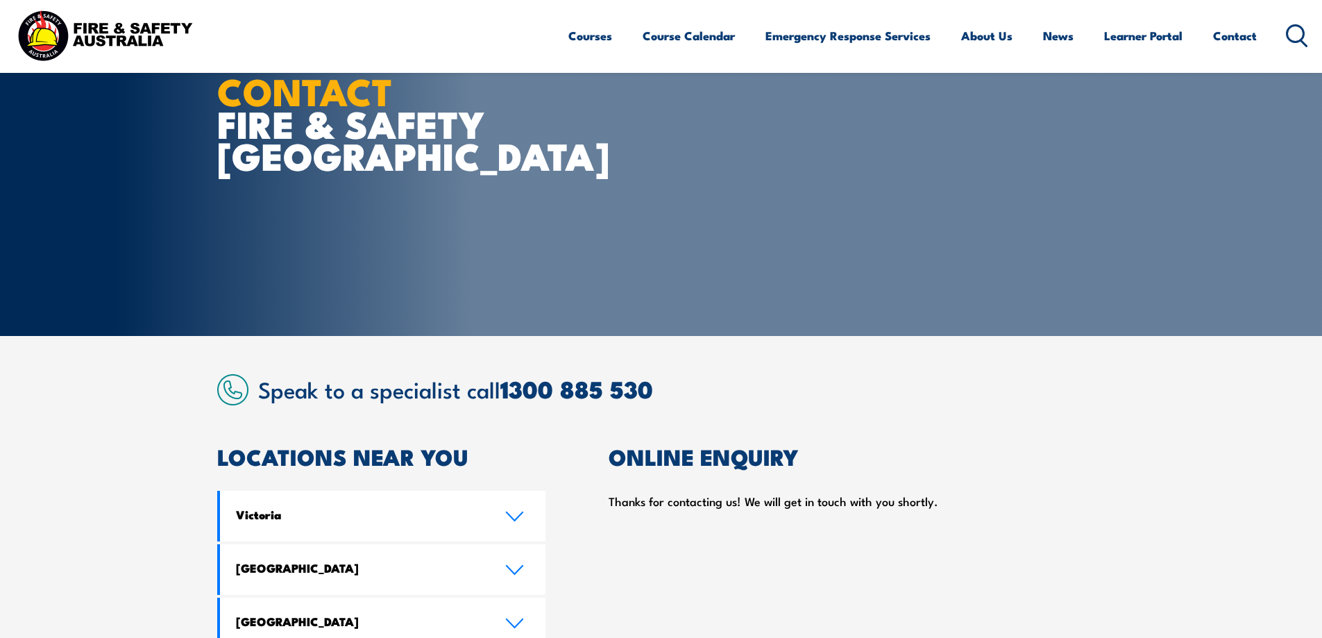
scroll to position [0, 0]
